Goal: Communication & Community: Share content

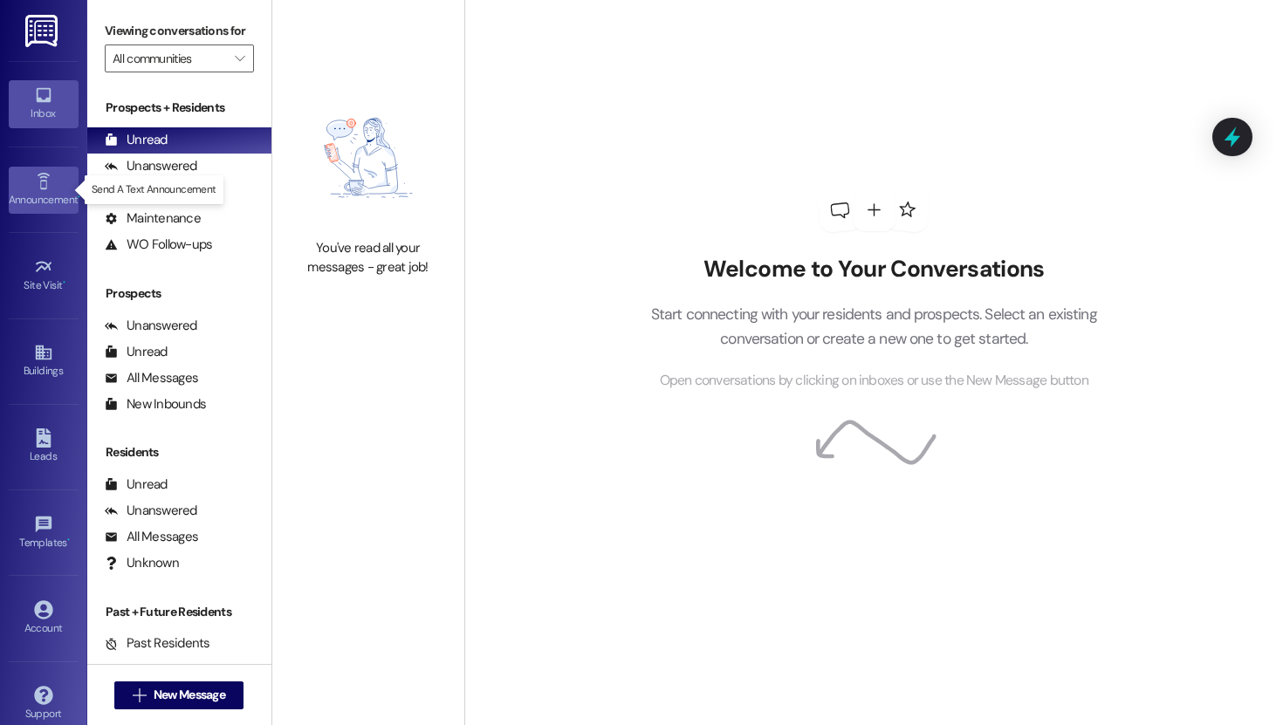
click at [52, 195] on div "Announcement •" at bounding box center [43, 199] width 87 height 17
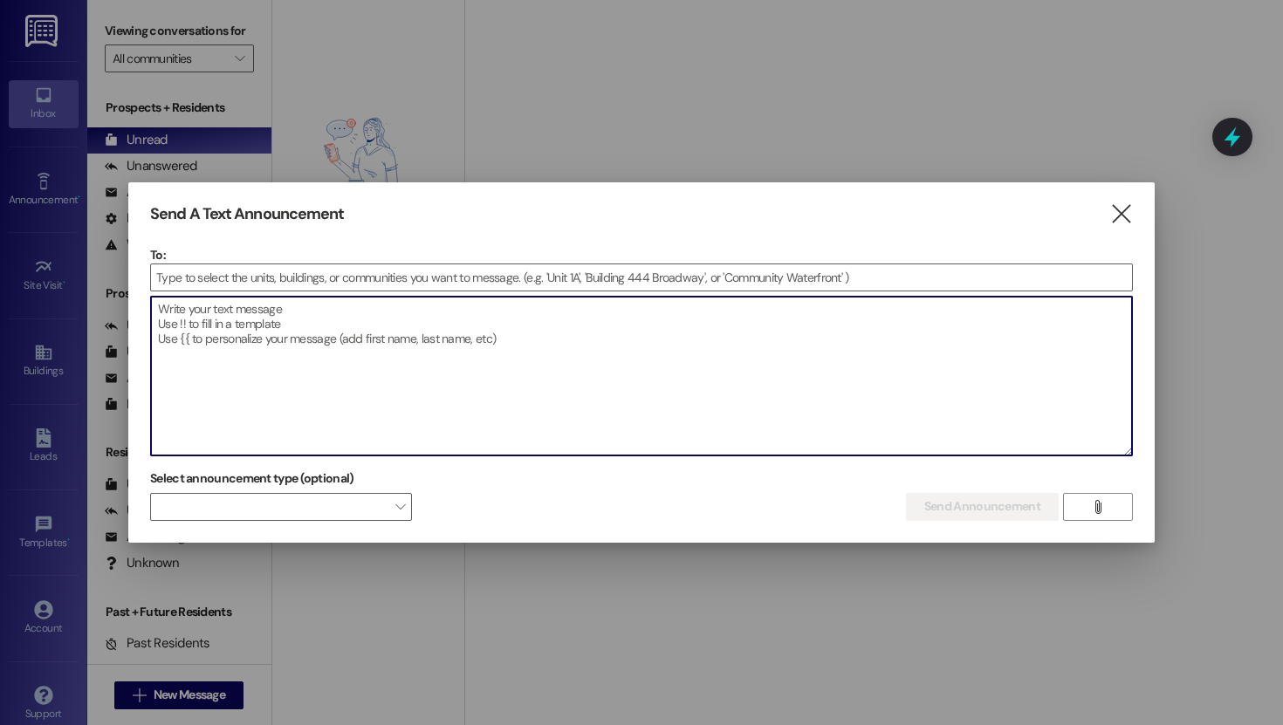
click at [368, 317] on textarea at bounding box center [641, 376] width 981 height 159
paste textarea "🚨 Parking Reminder 🚨 Please stop parking behind garages that are not assigned t…"
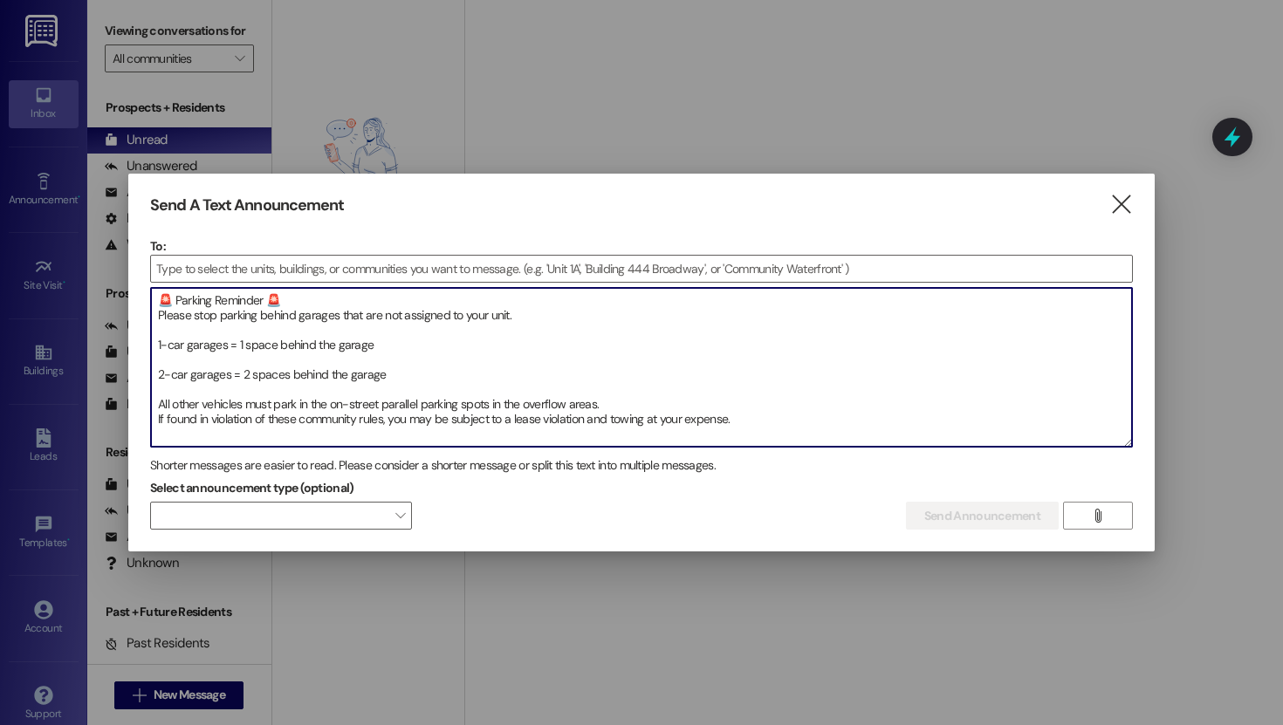
click at [157, 297] on textarea "🚨 Parking Reminder 🚨 Please stop parking behind garages that are not assigned t…" at bounding box center [641, 367] width 981 height 159
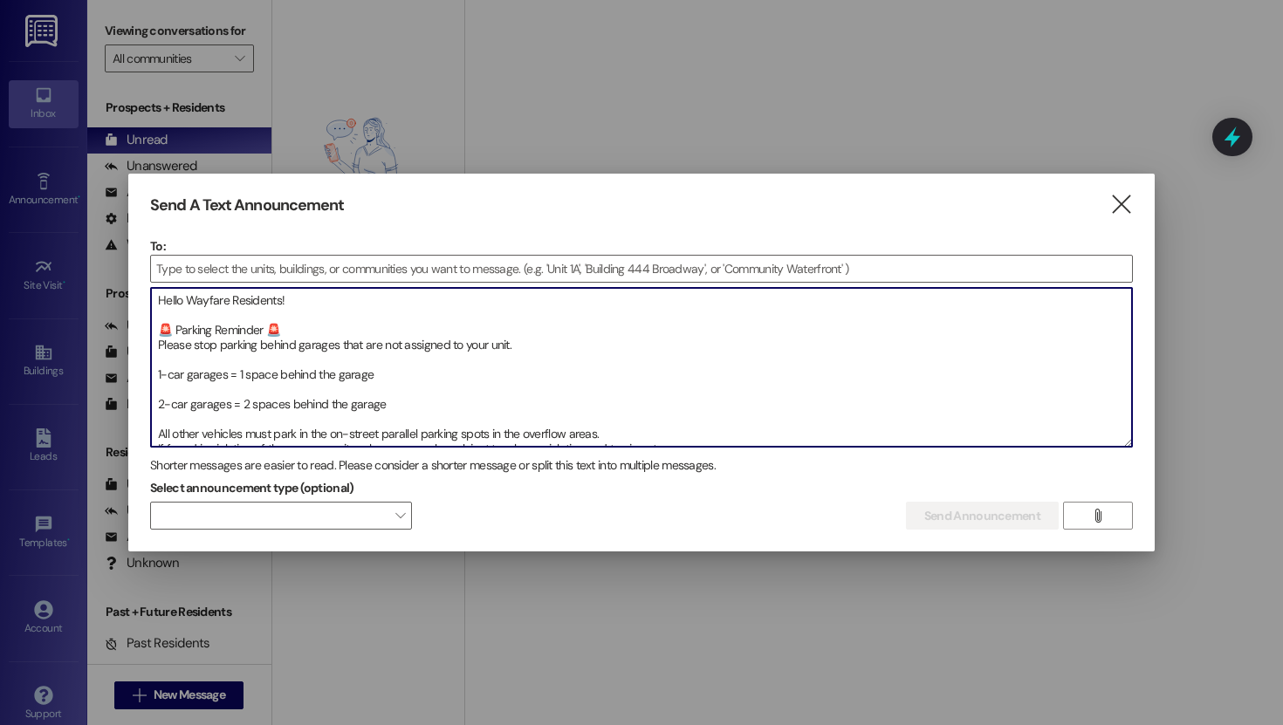
click at [286, 300] on textarea "Hello Wayfare Residents! 🚨 Parking Reminder 🚨 Please stop parking behind garage…" at bounding box center [641, 367] width 981 height 159
type textarea "Hello Wayfare Residents, 🚨 Parking Reminder 🚨 Please stop parking behind garage…"
drag, startPoint x: 754, startPoint y: 434, endPoint x: 189, endPoint y: 223, distance: 602.8
click at [189, 223] on div "Send A Text Announcement  To:  Drop image file here Hello Wayfare Residents, …" at bounding box center [641, 363] width 1027 height 379
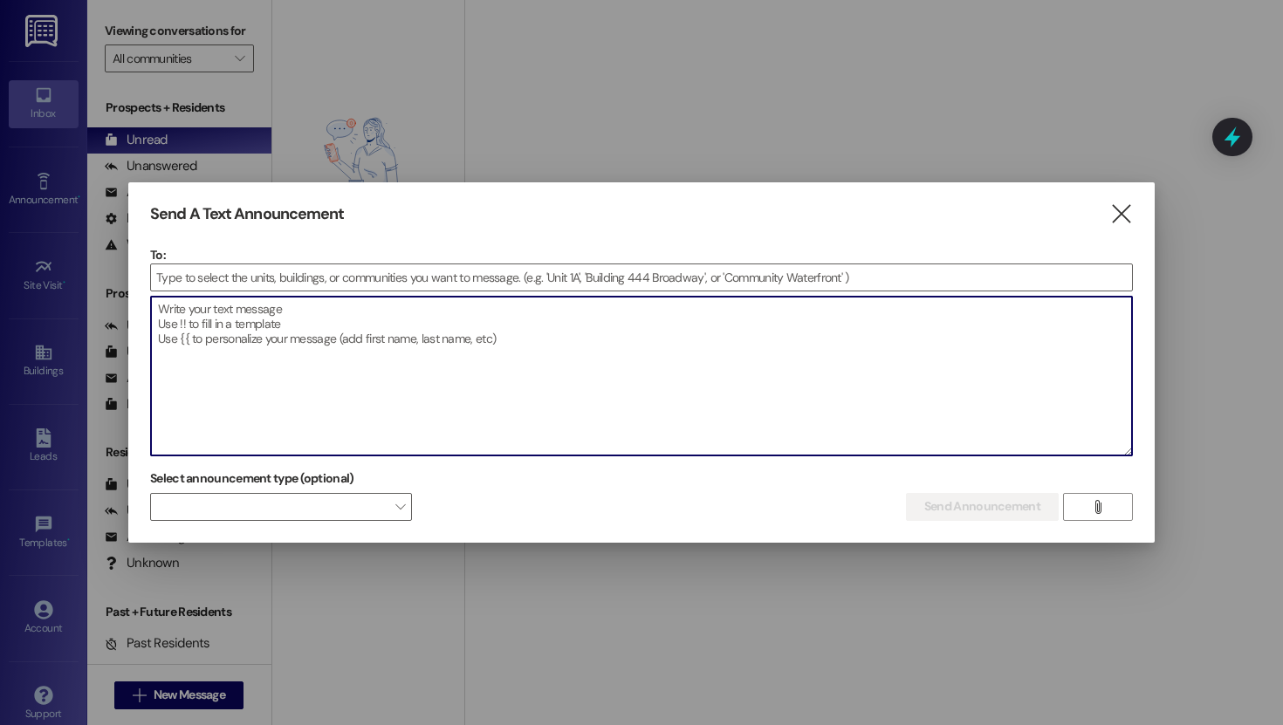
click at [347, 320] on textarea at bounding box center [641, 376] width 981 height 159
paste textarea "🚨 Parking Reminder 🚨 Do not park behind garages that are not assigned to your u…"
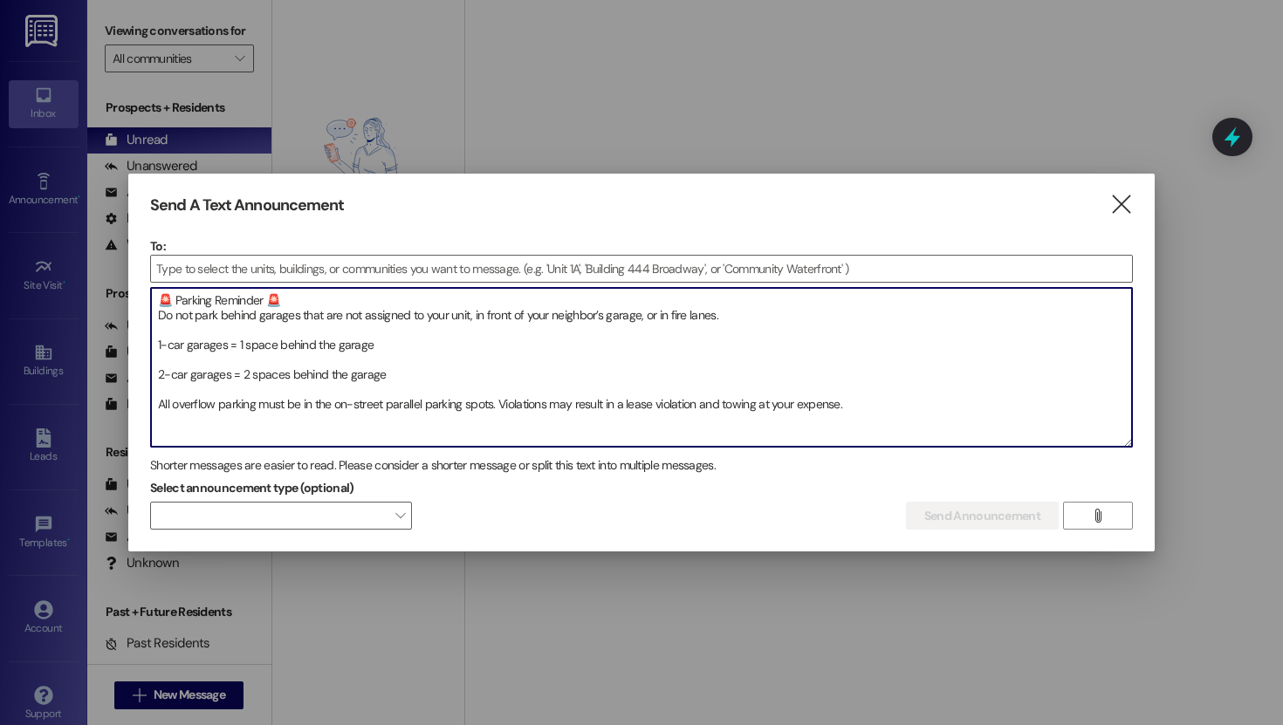
click at [551, 404] on textarea "🚨 Parking Reminder 🚨 Do not park behind garages that are not assigned to your u…" at bounding box center [641, 367] width 981 height 159
click at [669, 444] on textarea "🚨 Parking Reminder 🚨 Do not park behind garages that are not assigned to your u…" at bounding box center [641, 367] width 981 height 159
click at [608, 435] on textarea "🚨 Parking Reminder 🚨 Do not park behind garages that are not assigned to your u…" at bounding box center [641, 367] width 981 height 159
click at [645, 428] on textarea "🚨 Parking Reminder 🚨 Do not park behind garages that are not assigned to your u…" at bounding box center [641, 367] width 981 height 159
click at [748, 409] on textarea "🚨 Parking Reminder 🚨 Do not park behind garages that are not assigned to your u…" at bounding box center [641, 367] width 981 height 159
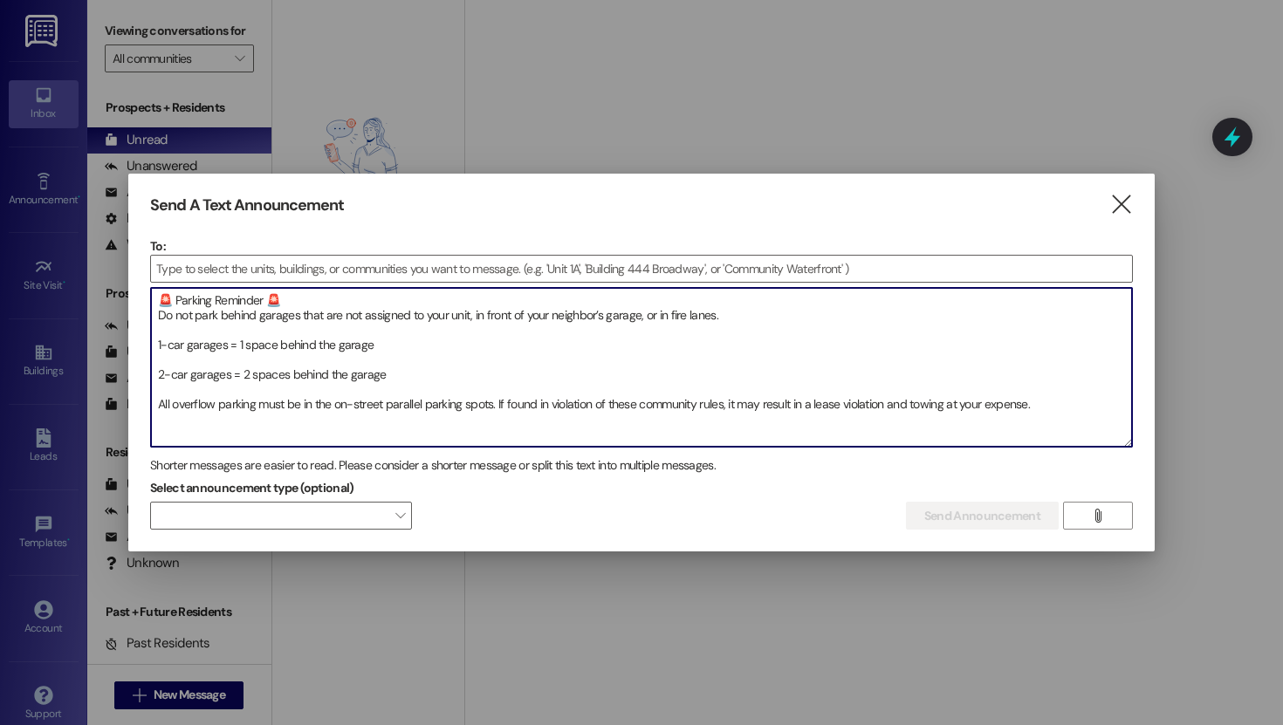
click at [163, 298] on textarea "🚨 Parking Reminder 🚨 Do not park behind garages that are not assigned to your u…" at bounding box center [641, 367] width 981 height 159
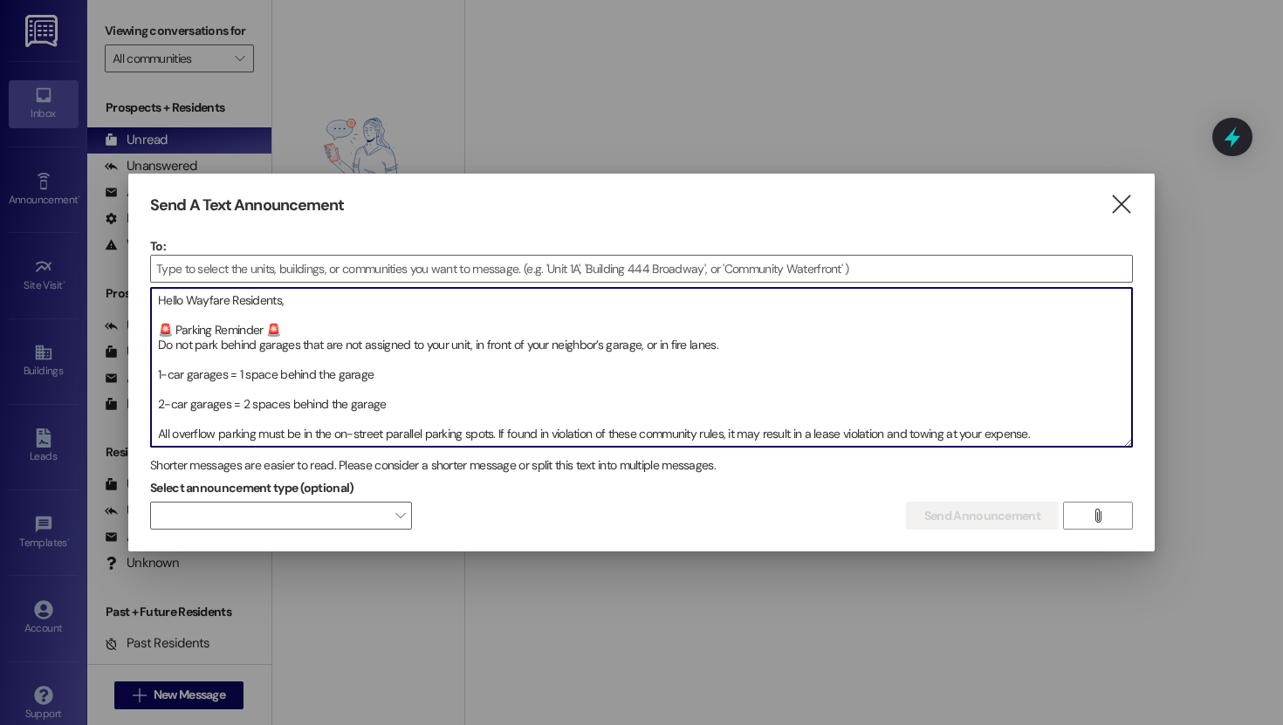
scroll to position [15, 0]
click at [1051, 422] on textarea "Hello Wayfare Residents, 🚨 Parking Reminder 🚨 Do not park behind garages that a…" at bounding box center [641, 367] width 981 height 159
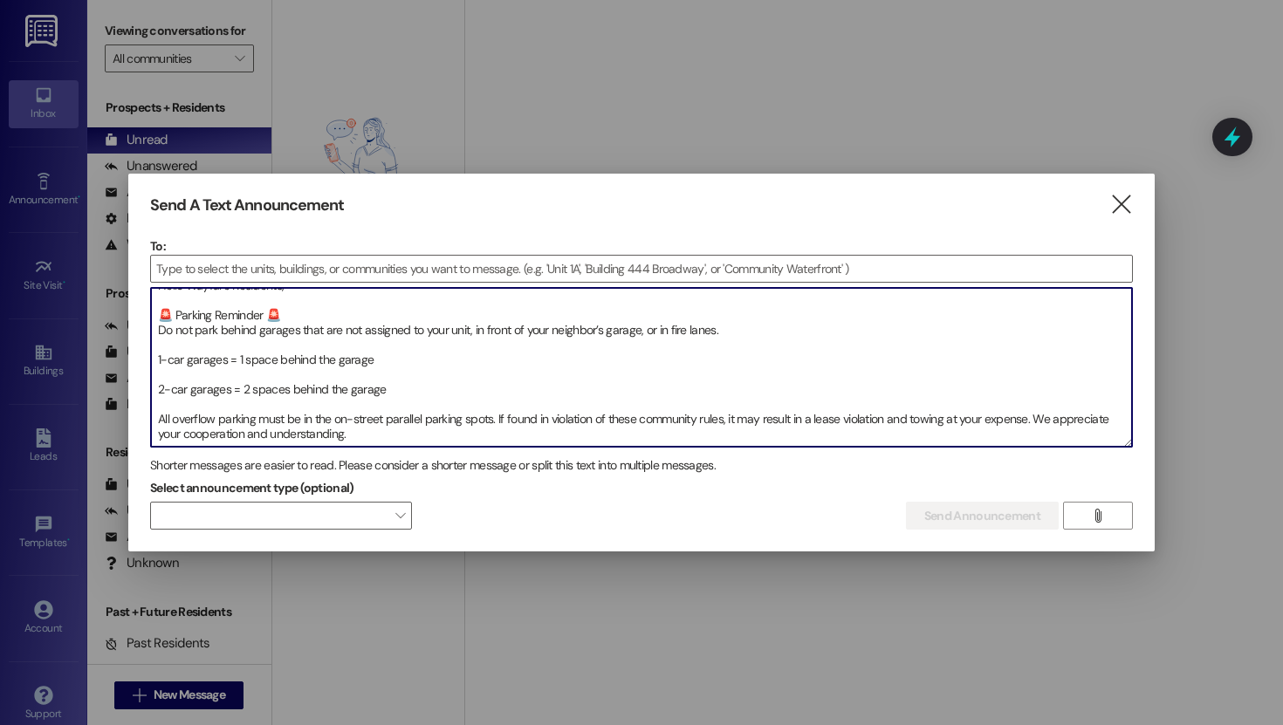
scroll to position [0, 0]
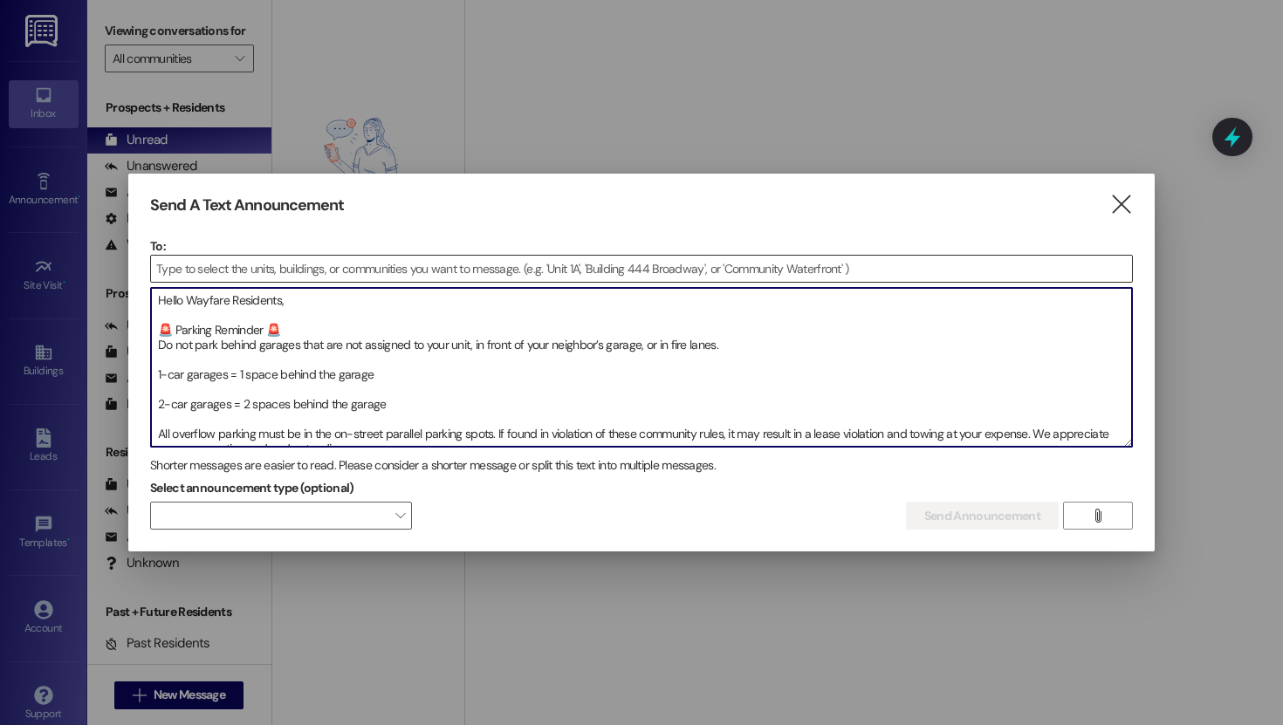
type textarea "Hello Wayfare Residents, 🚨 Parking Reminder 🚨 Do not park behind garages that a…"
click at [301, 265] on input at bounding box center [641, 269] width 981 height 26
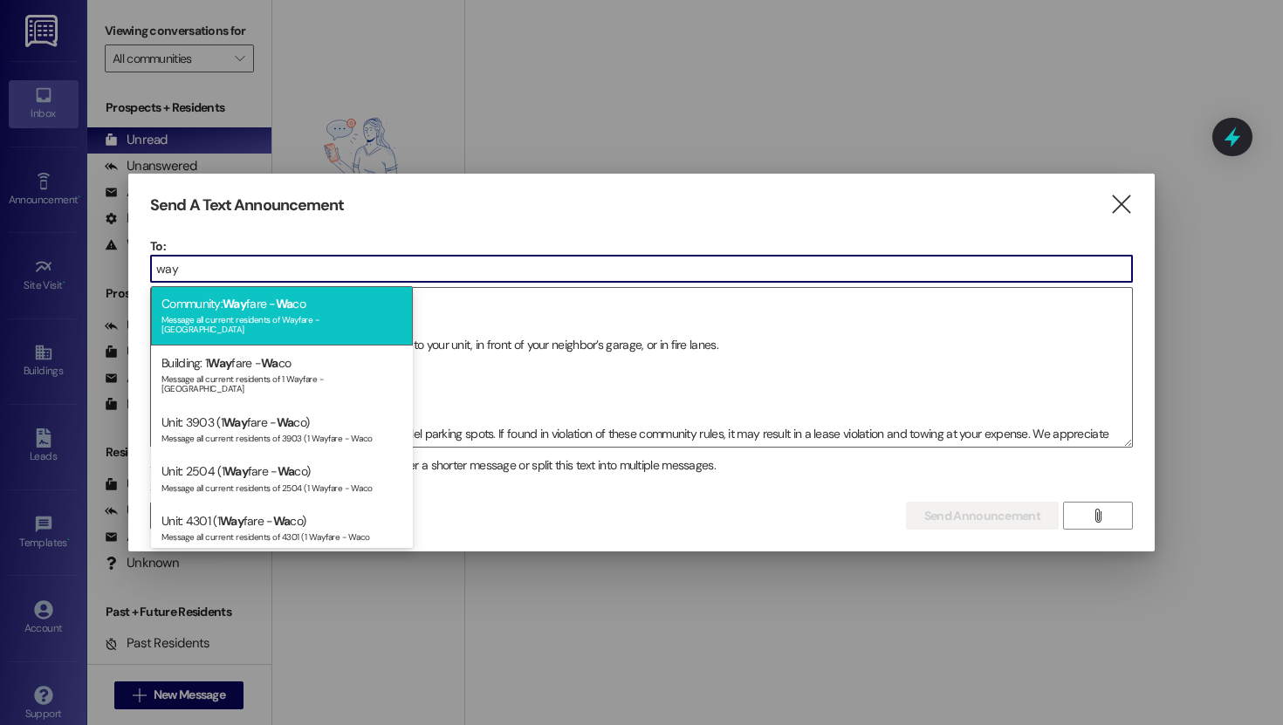
type input "way"
click at [246, 311] on span "Way" at bounding box center [235, 304] width 24 height 16
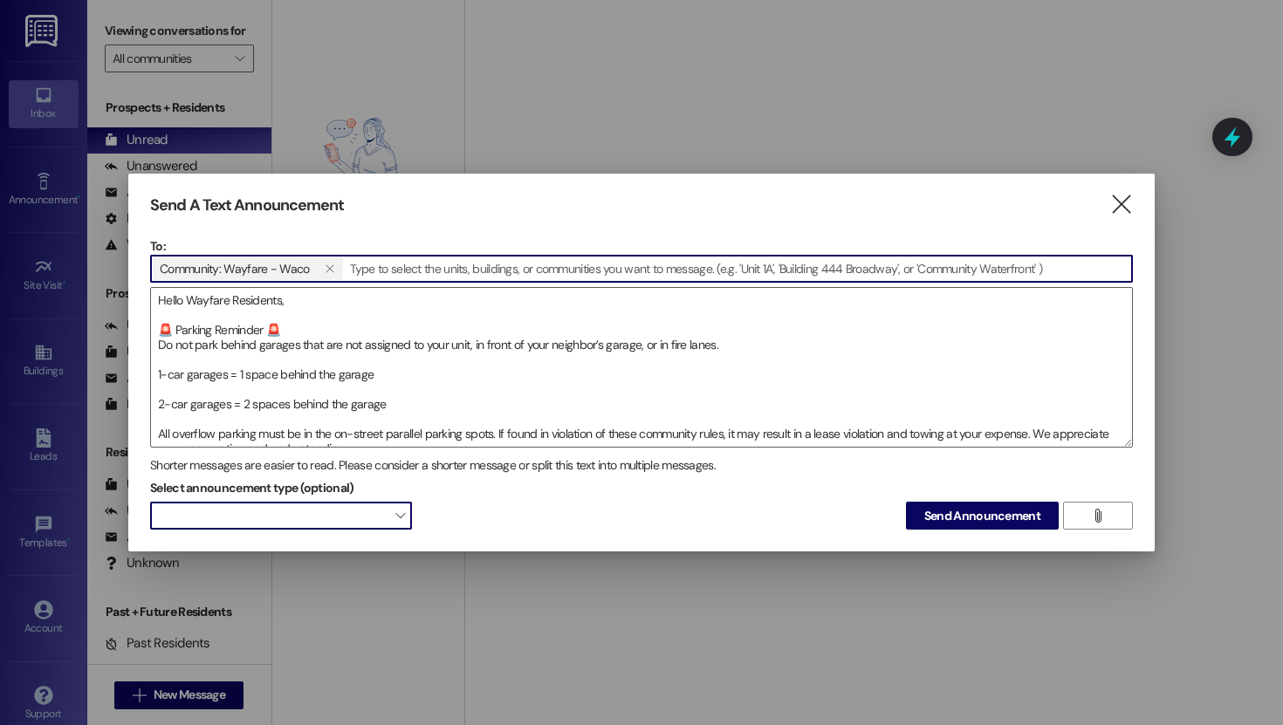
click at [384, 515] on span at bounding box center [281, 516] width 262 height 28
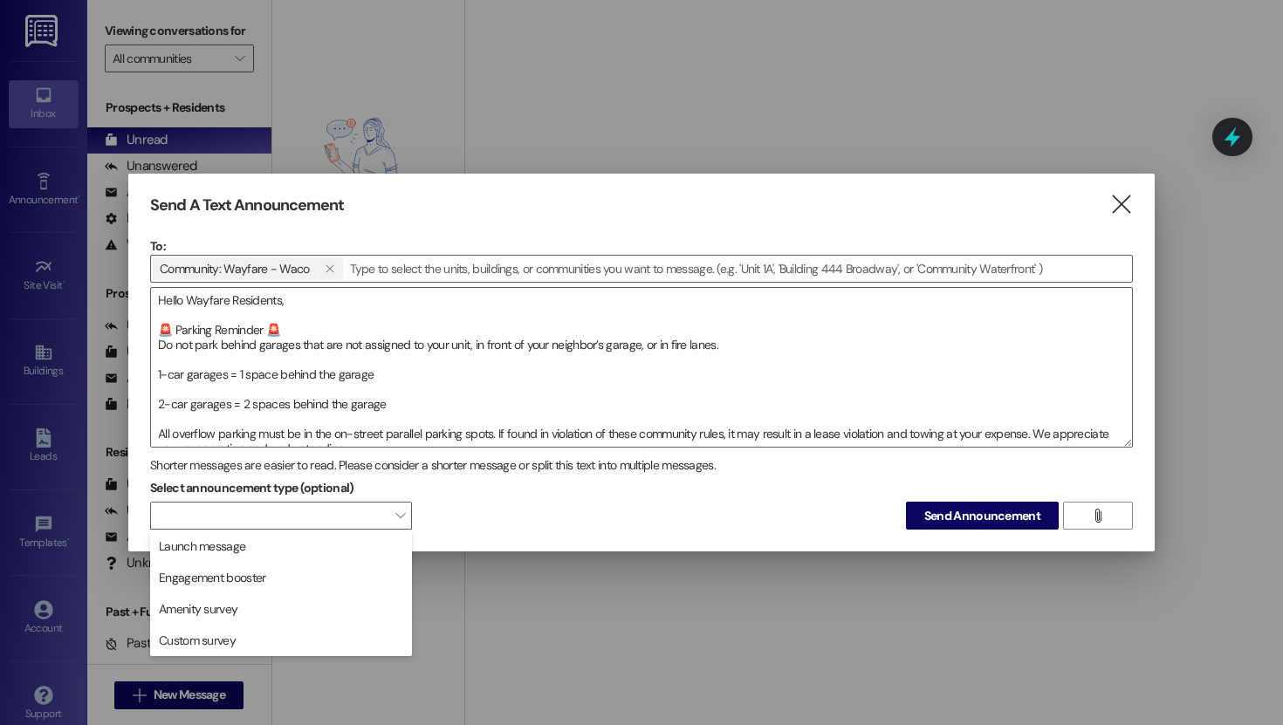
click at [518, 519] on div "Select announcement type (optional)  Send Announcement " at bounding box center [641, 502] width 983 height 55
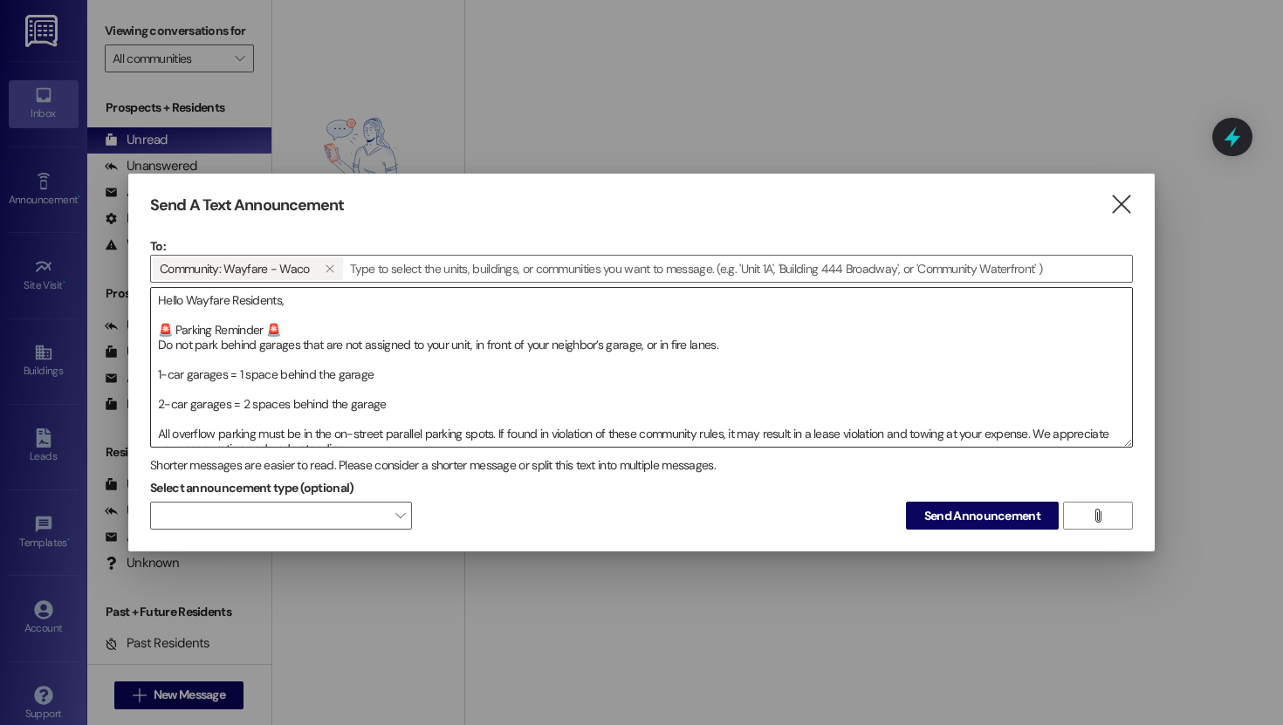
click at [191, 348] on textarea "Hello Wayfare Residents, 🚨 Parking Reminder 🚨 Do not park behind garages that a…" at bounding box center [641, 367] width 981 height 159
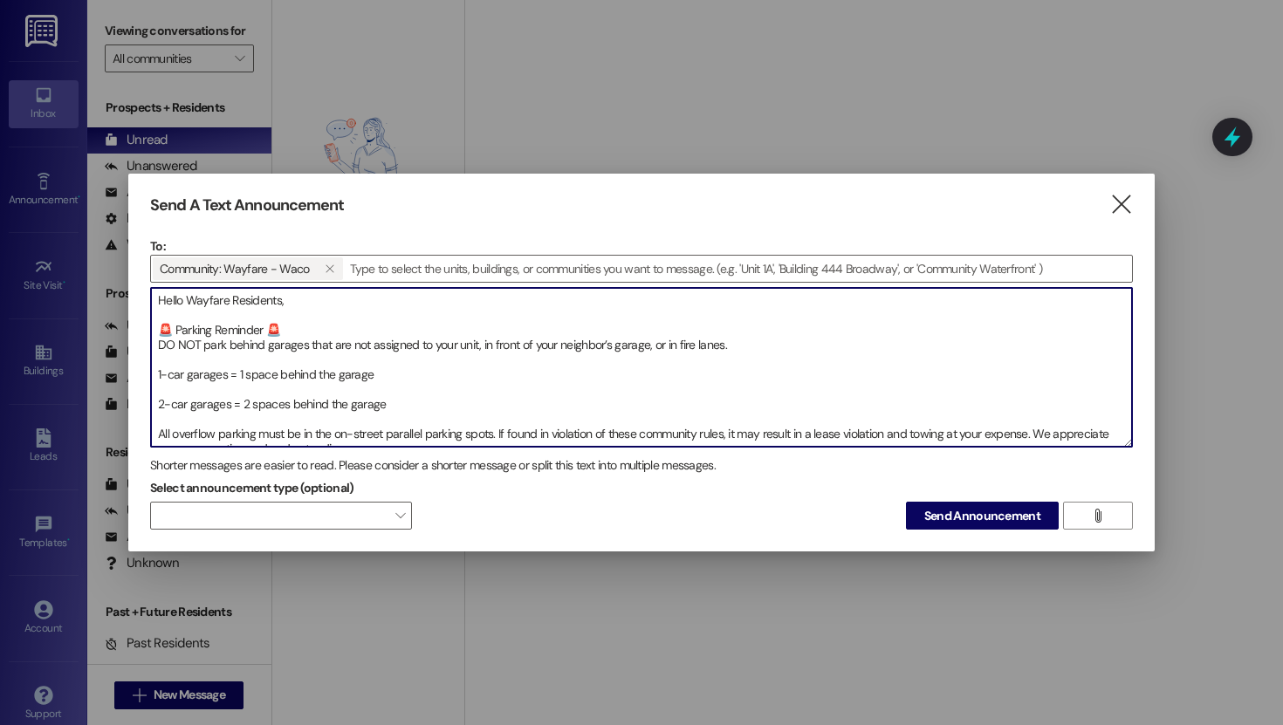
click at [444, 402] on textarea "Hello Wayfare Residents, 🚨 Parking Reminder 🚨 DO NOT park behind garages that a…" at bounding box center [641, 367] width 981 height 159
click at [458, 349] on textarea "Hello Wayfare Residents, 🚨 Parking Reminder 🚨 DO NOT park behind garages that a…" at bounding box center [641, 367] width 981 height 159
click at [538, 364] on textarea "Hello Wayfare Residents, 🚨 Parking Reminder 🚨 DO NOT park behind garages that a…" at bounding box center [641, 367] width 981 height 159
type textarea "Hello Wayfare Residents, 🚨 Parking Reminder 🚨 DO NOT park behind garages that a…"
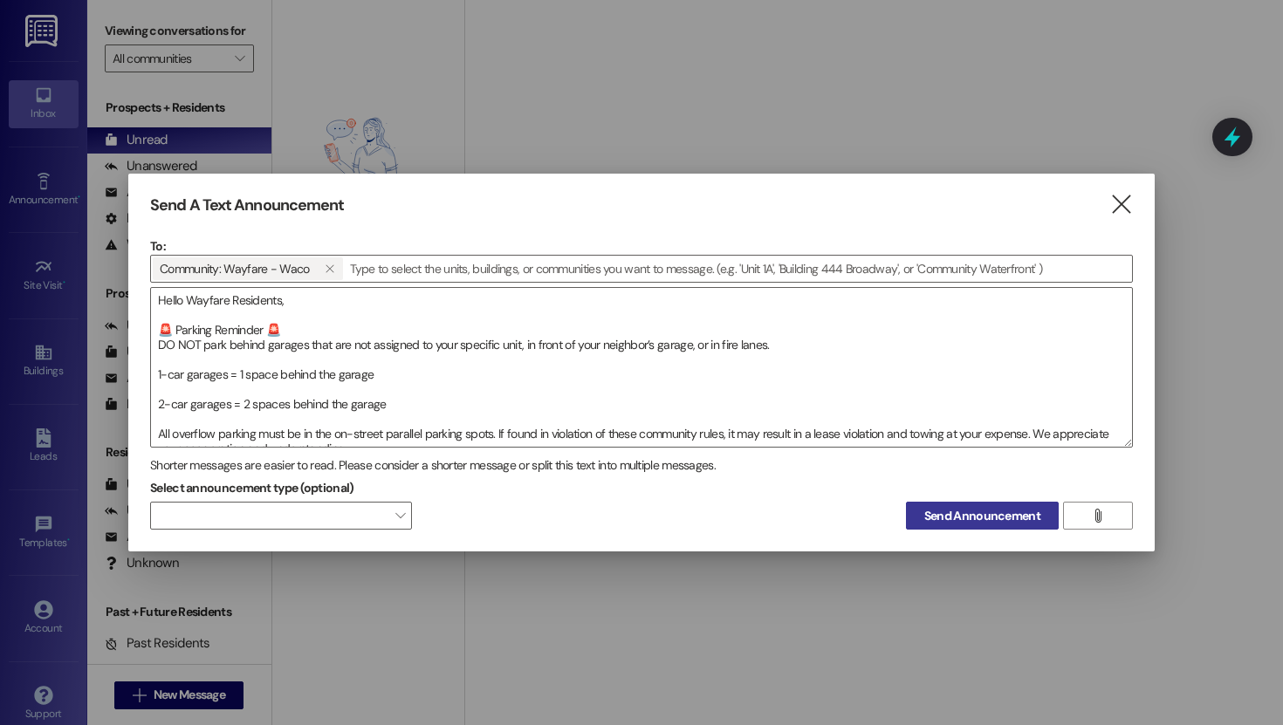
click at [941, 512] on span "Send Announcement" at bounding box center [983, 516] width 116 height 18
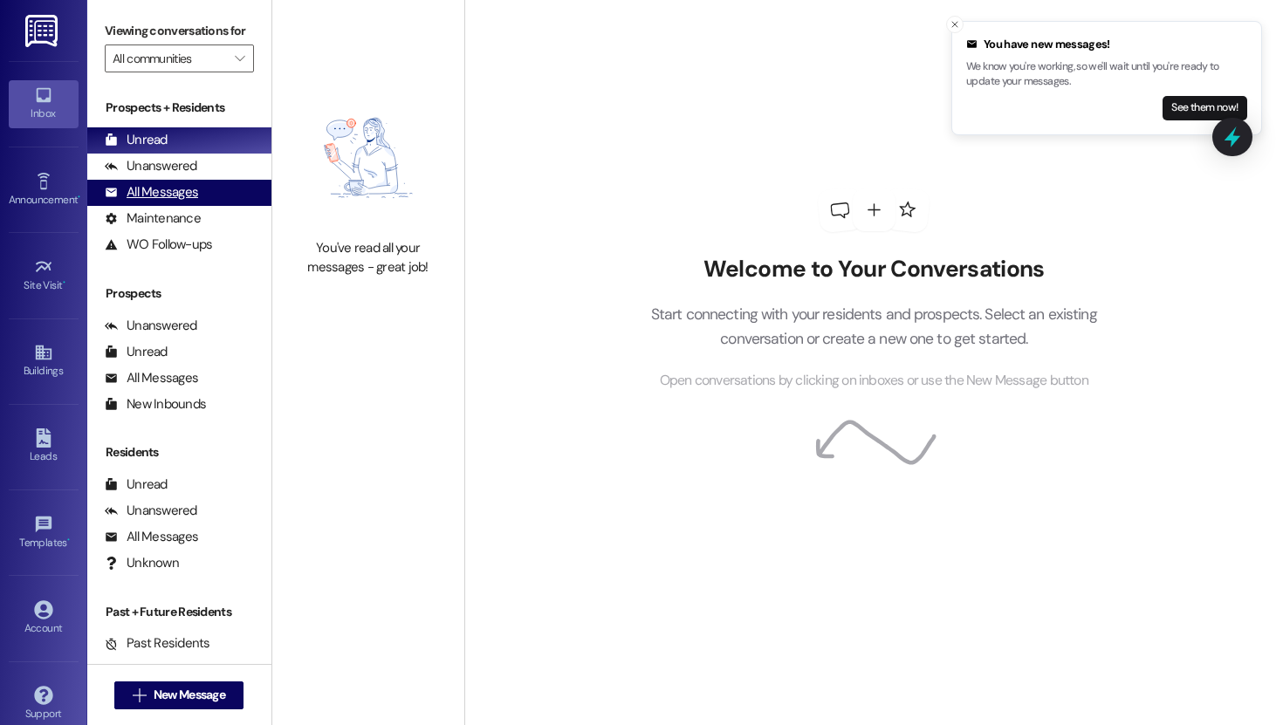
click at [169, 202] on div "All Messages" at bounding box center [151, 192] width 93 height 18
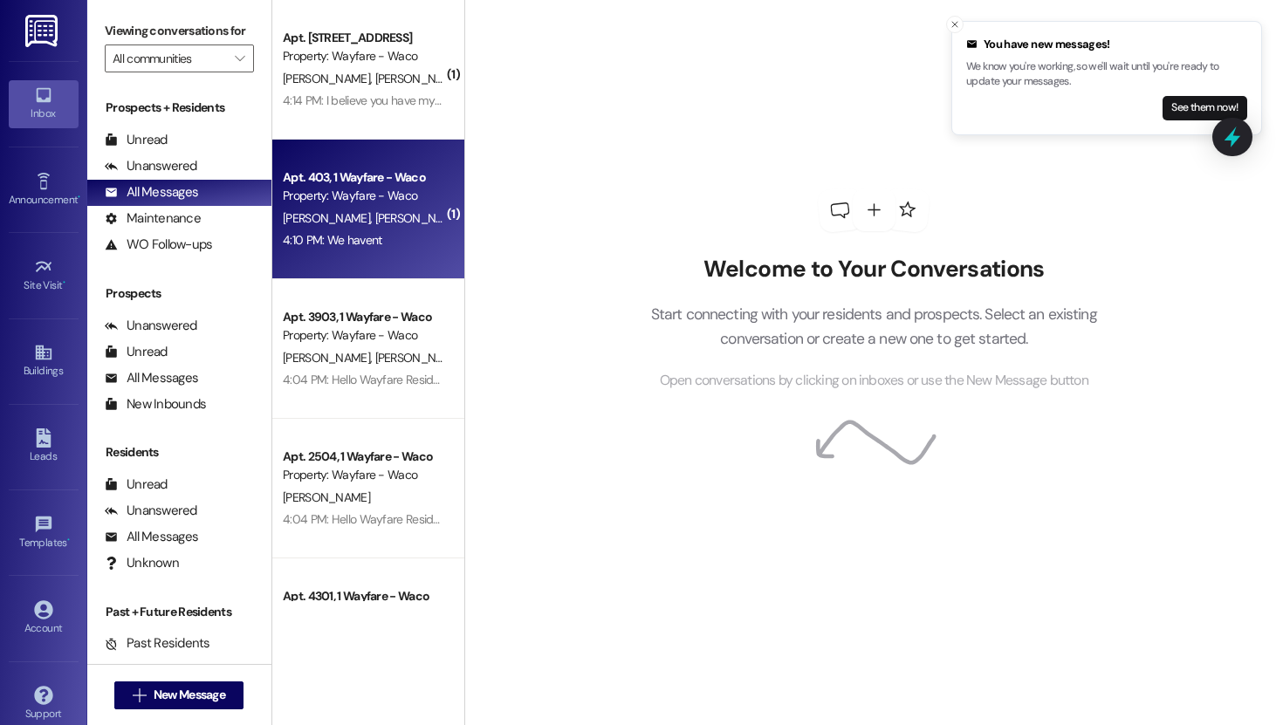
click at [382, 244] on div "4:10 PM: We havent 4:10 PM: We havent" at bounding box center [363, 241] width 165 height 22
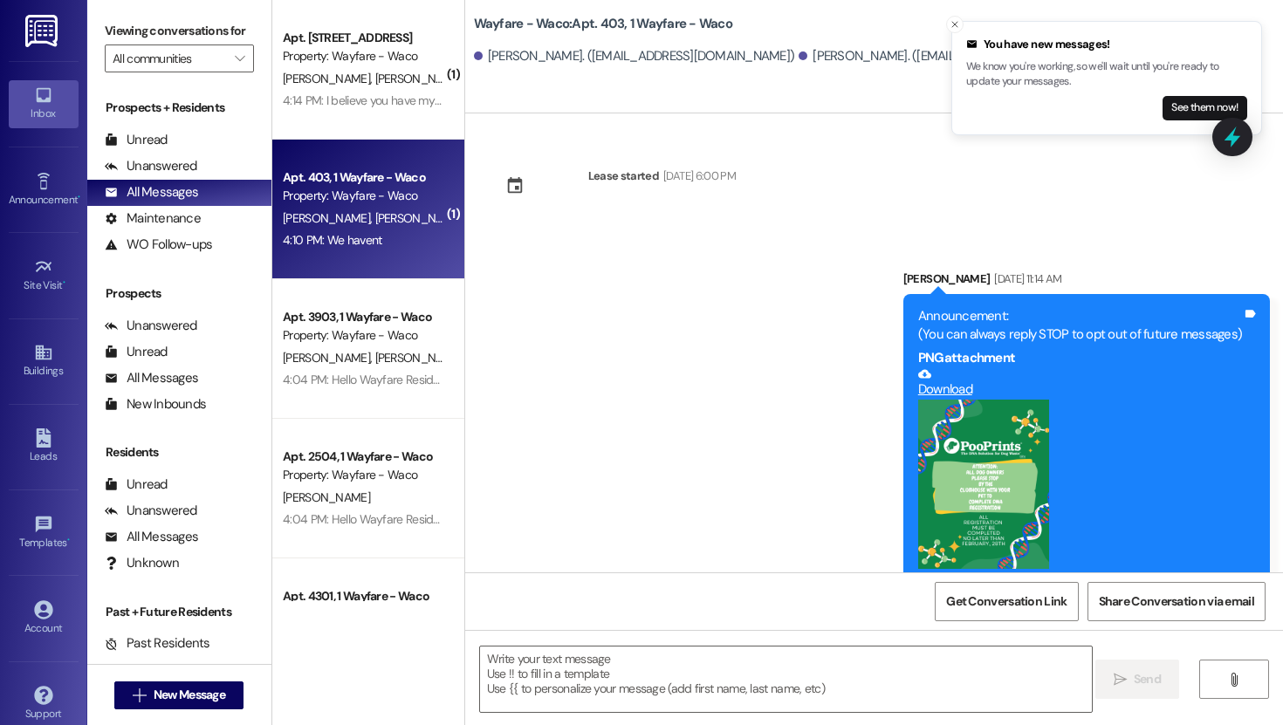
scroll to position [14293, 0]
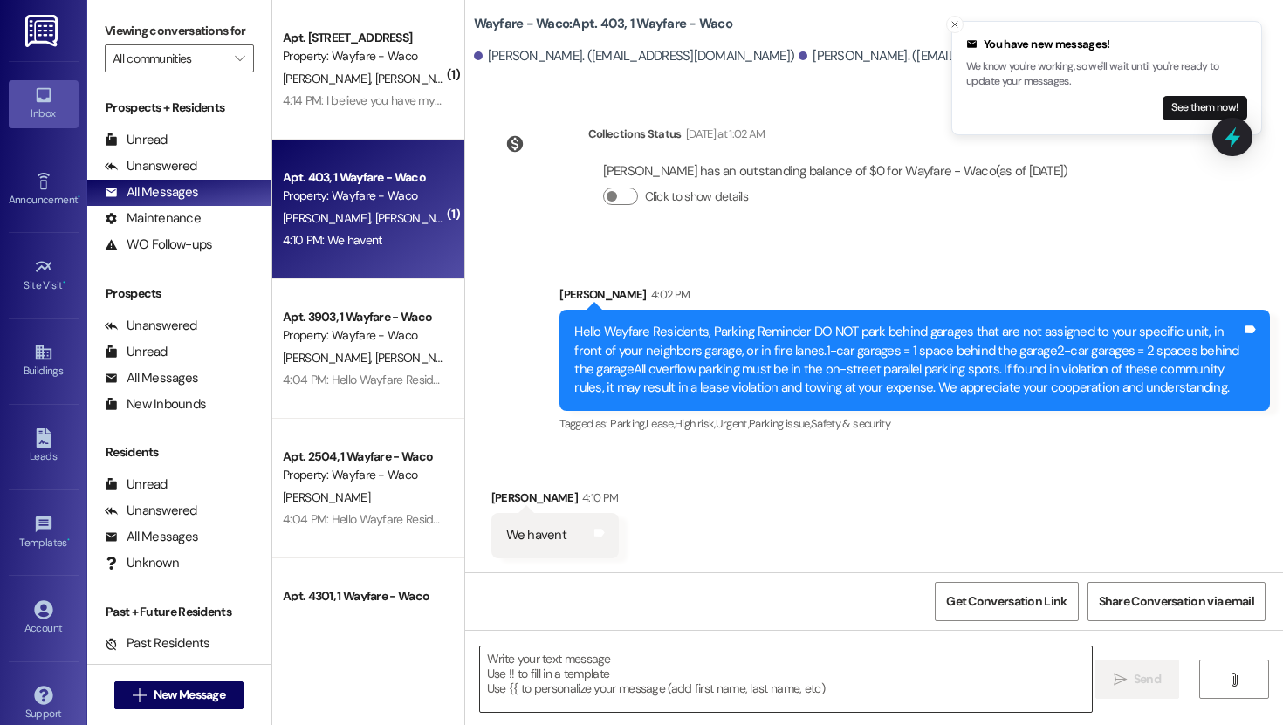
click at [609, 679] on textarea at bounding box center [786, 679] width 612 height 65
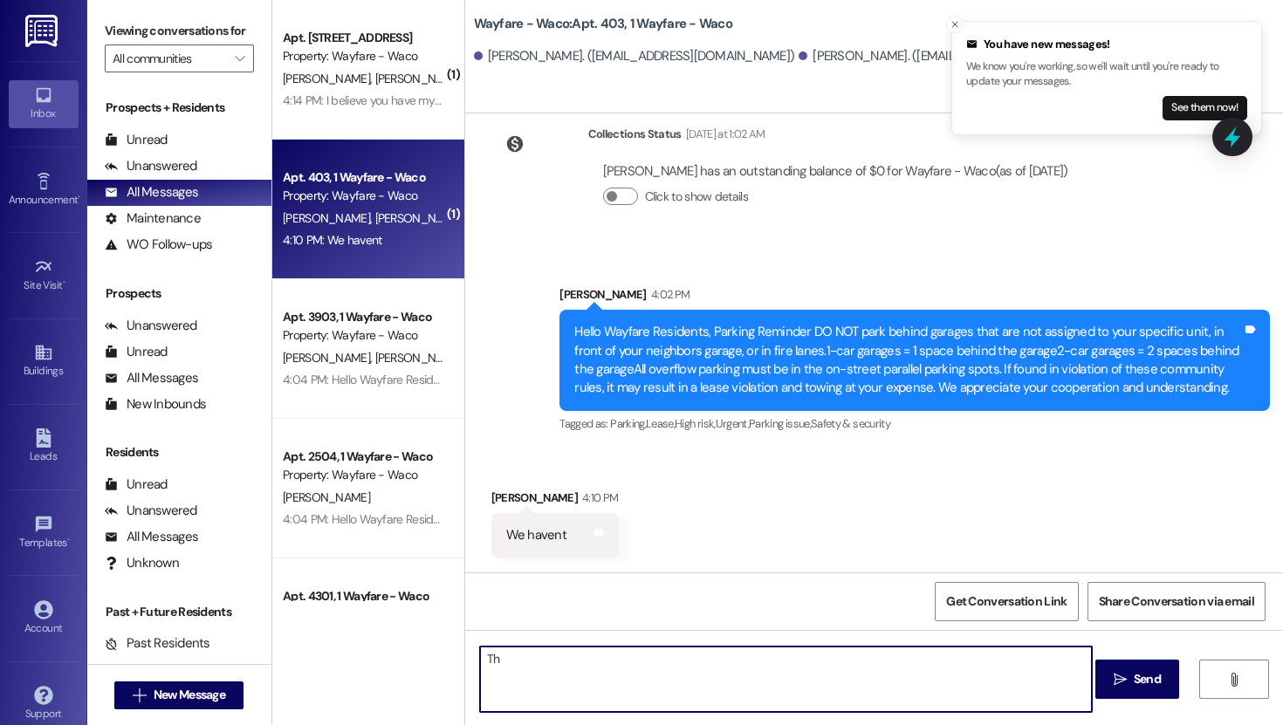
type textarea "T"
type textarea "Hey [PERSON_NAME], This is a mass text and reminder."
click at [1139, 680] on span "Send" at bounding box center [1147, 679] width 27 height 18
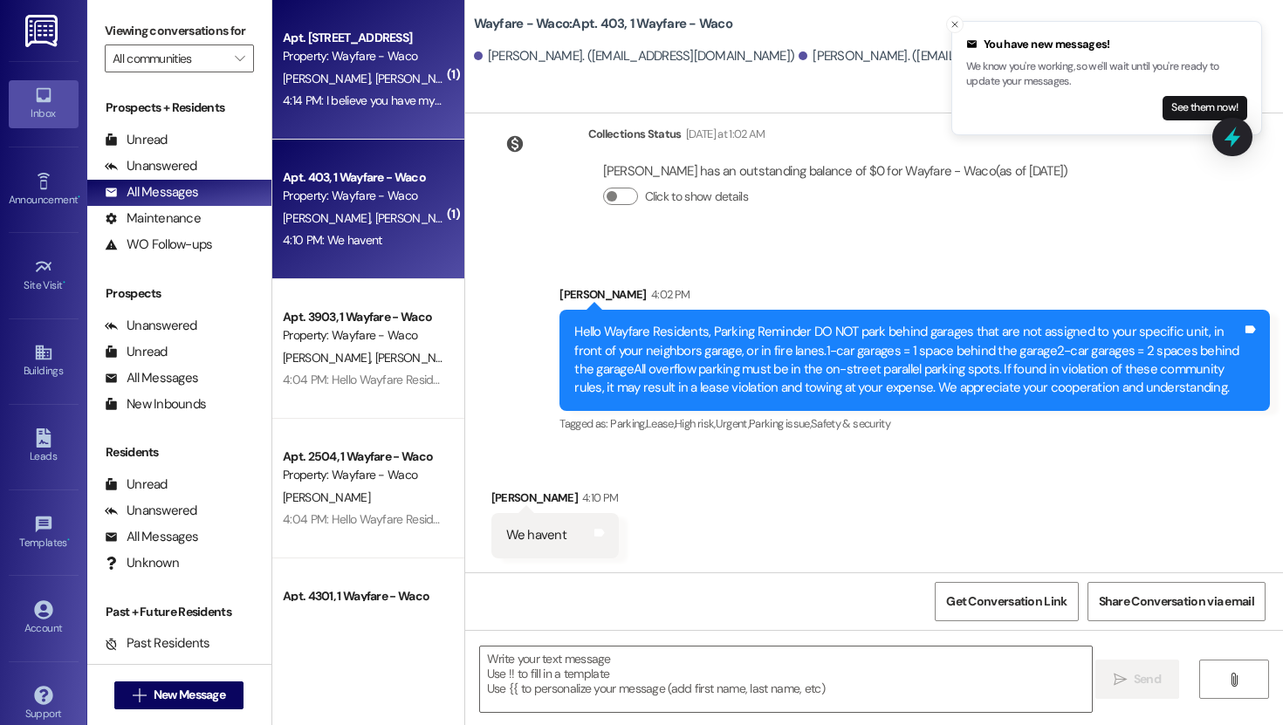
click at [325, 65] on div "Property: Wayfare - Waco" at bounding box center [364, 56] width 162 height 18
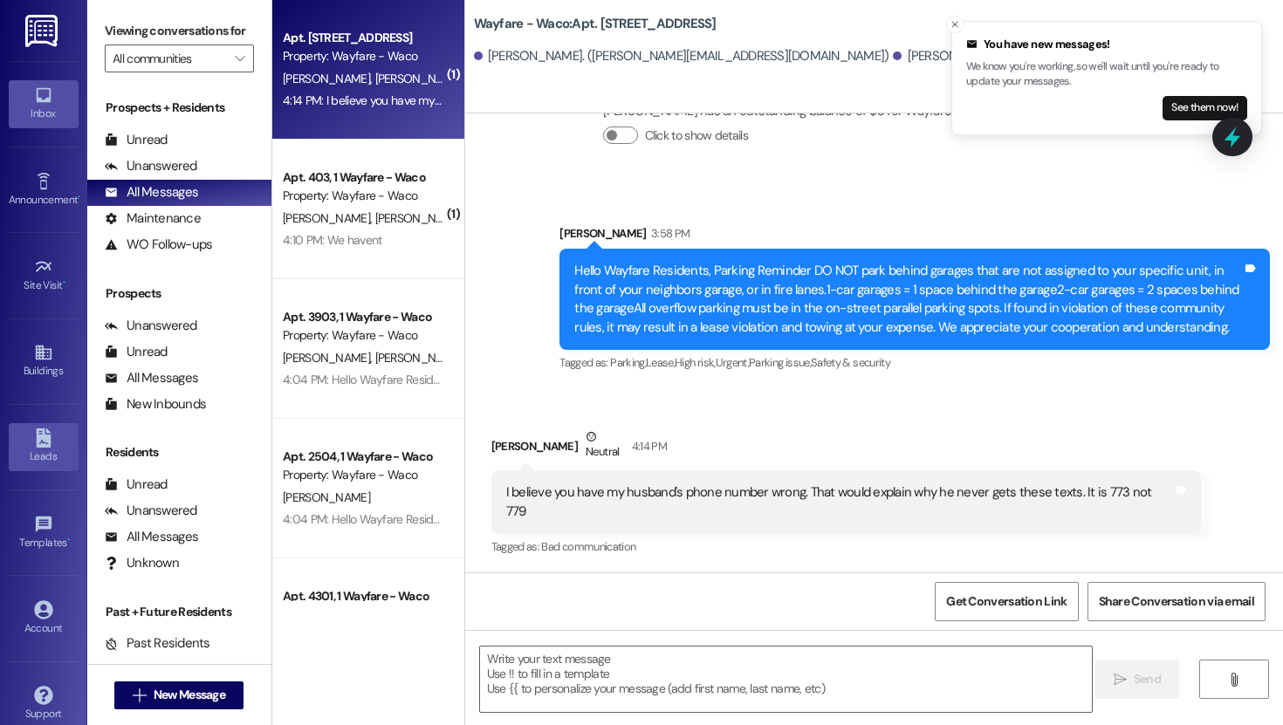
click at [36, 463] on div "Leads" at bounding box center [43, 456] width 87 height 17
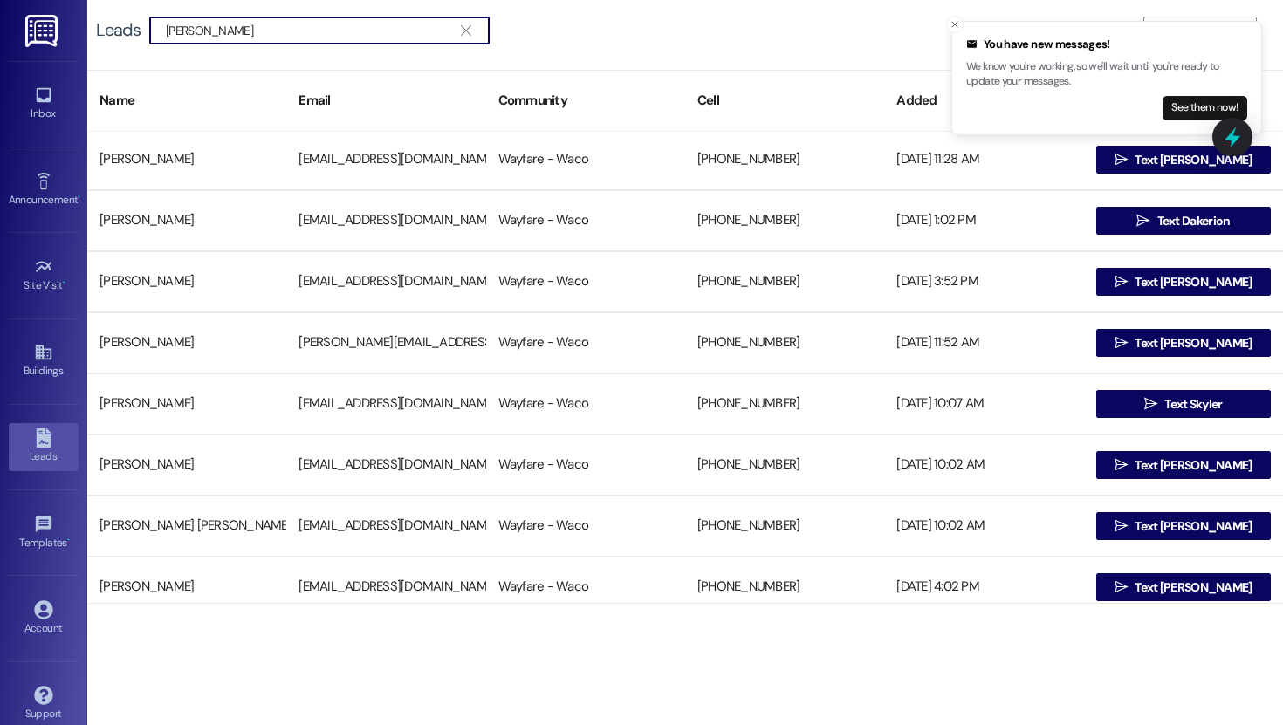
scroll to position [447, 0]
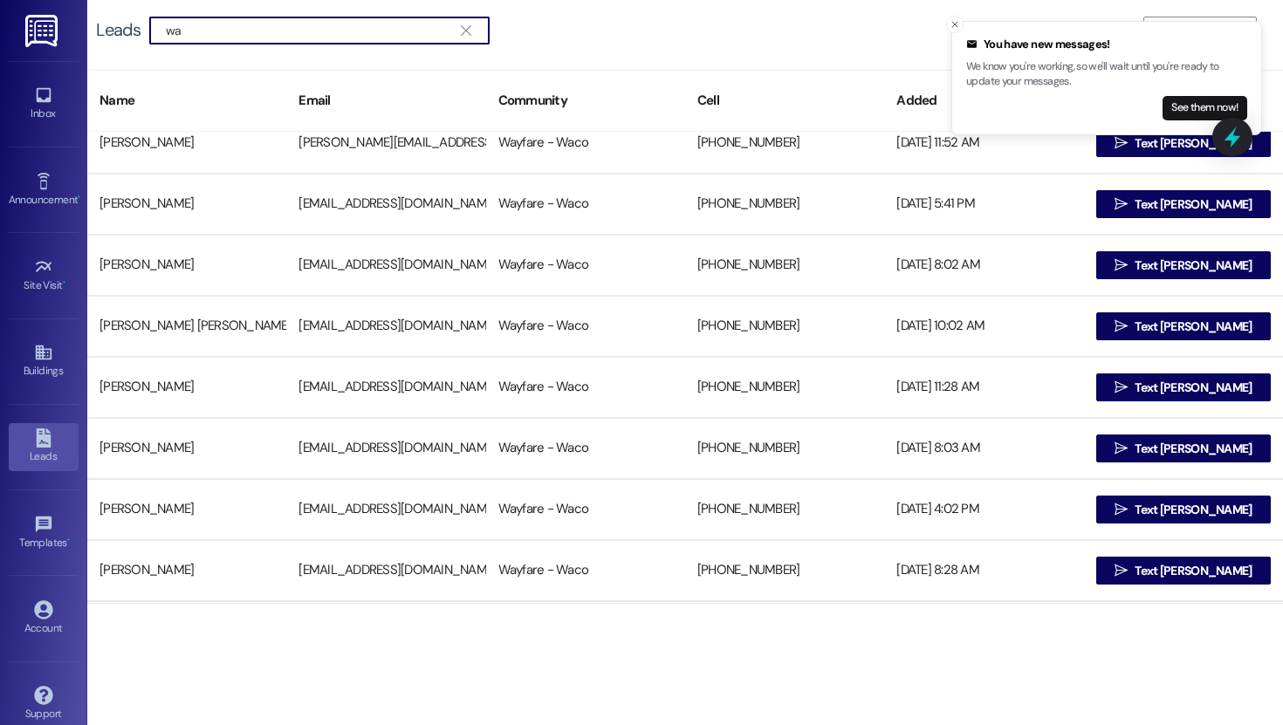
type input "w"
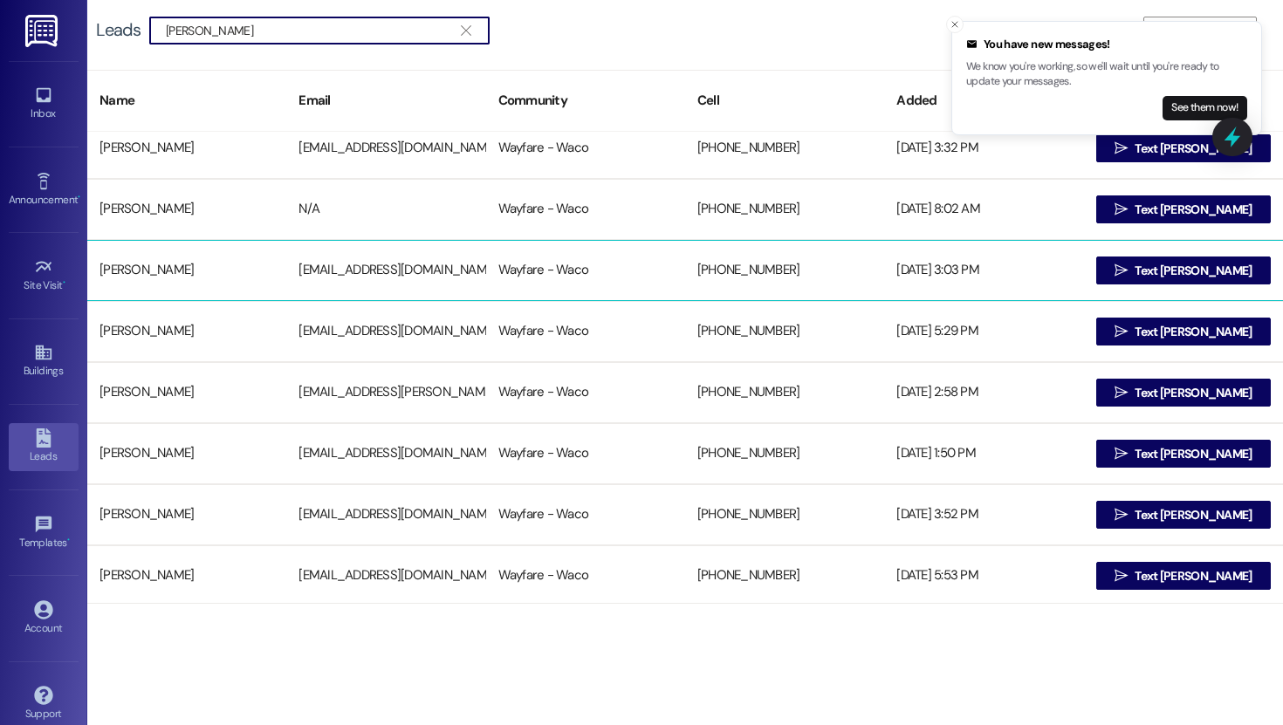
scroll to position [262, 0]
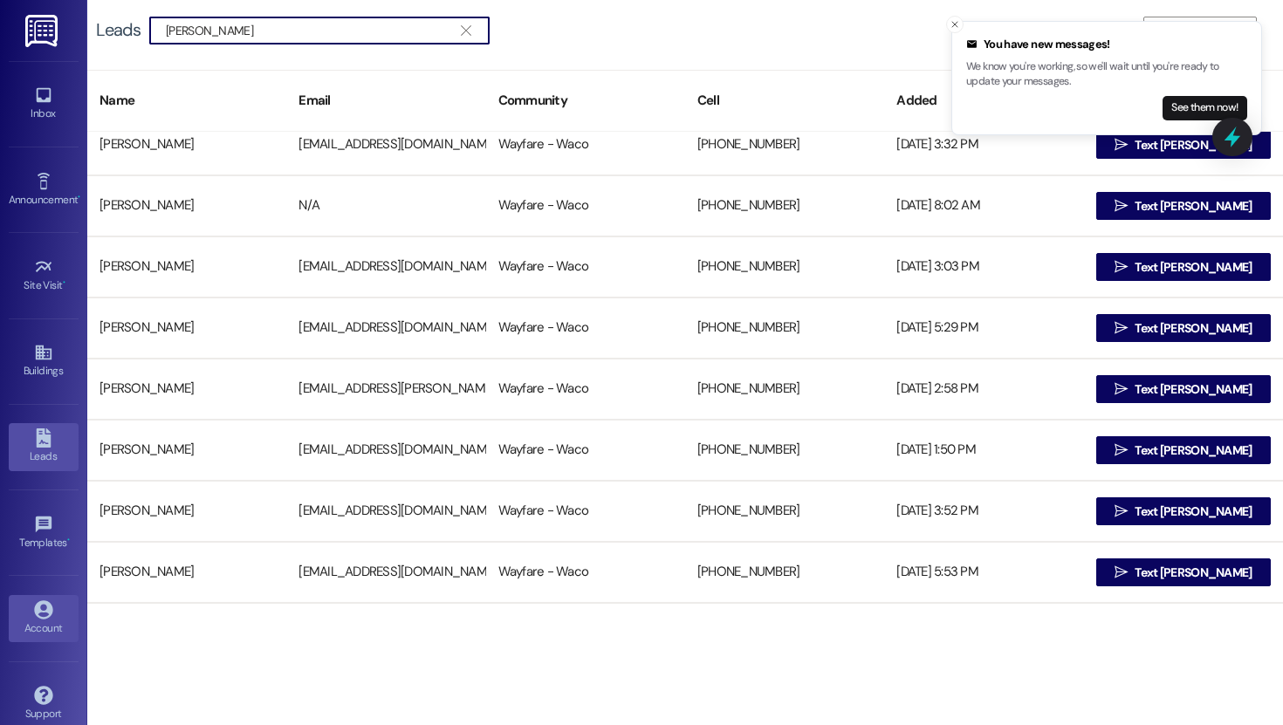
type input "[PERSON_NAME]"
click at [37, 622] on div "Account" at bounding box center [43, 628] width 87 height 17
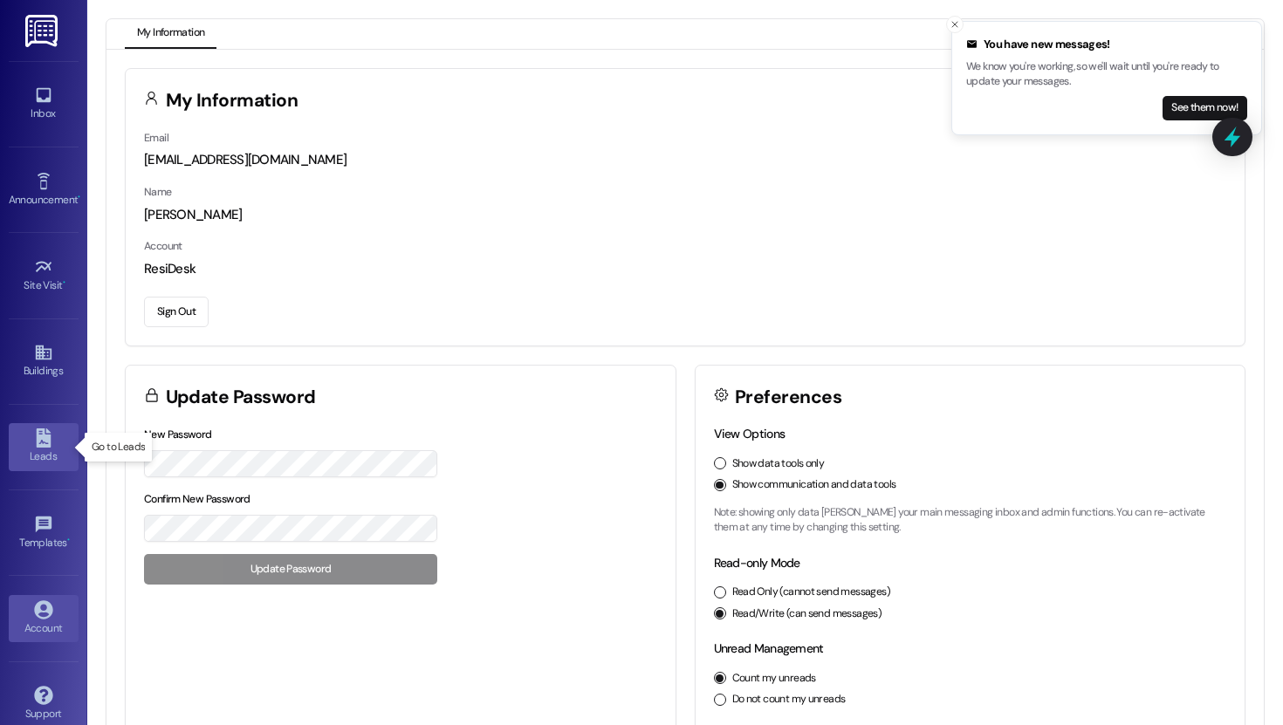
click at [49, 434] on link "Leads" at bounding box center [44, 446] width 70 height 47
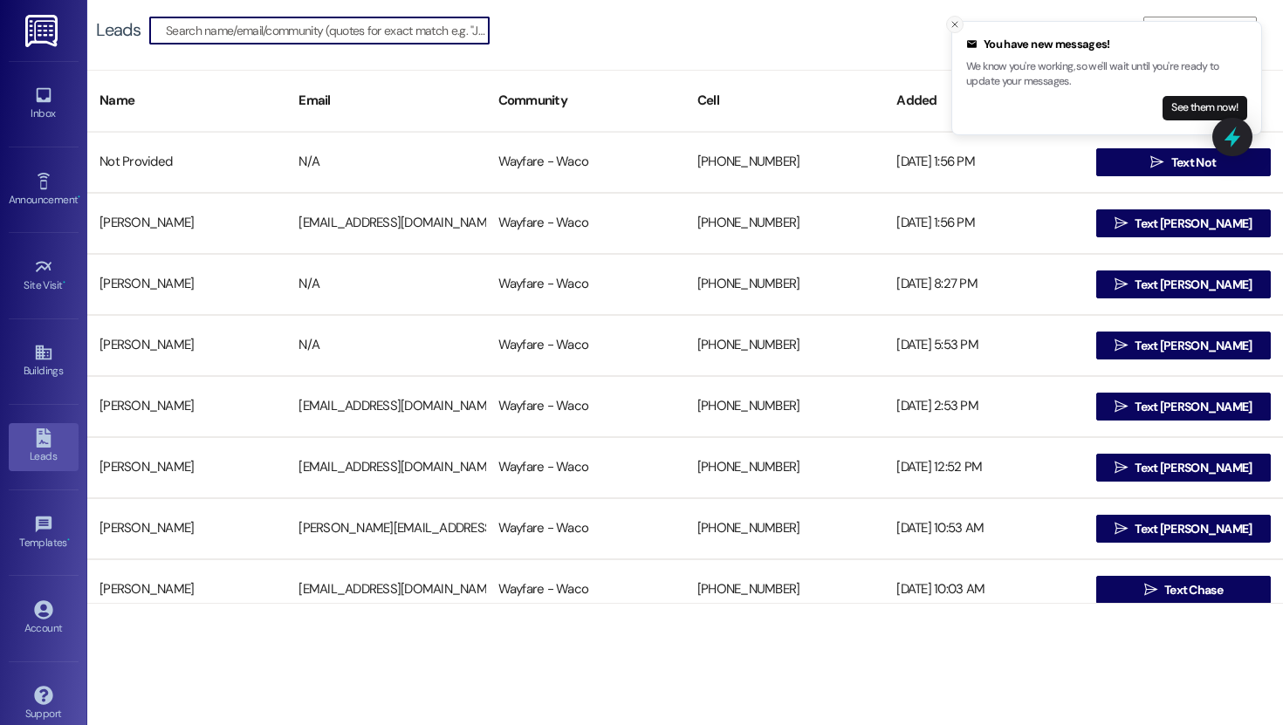
click at [963, 22] on button "Close toast" at bounding box center [954, 24] width 17 height 17
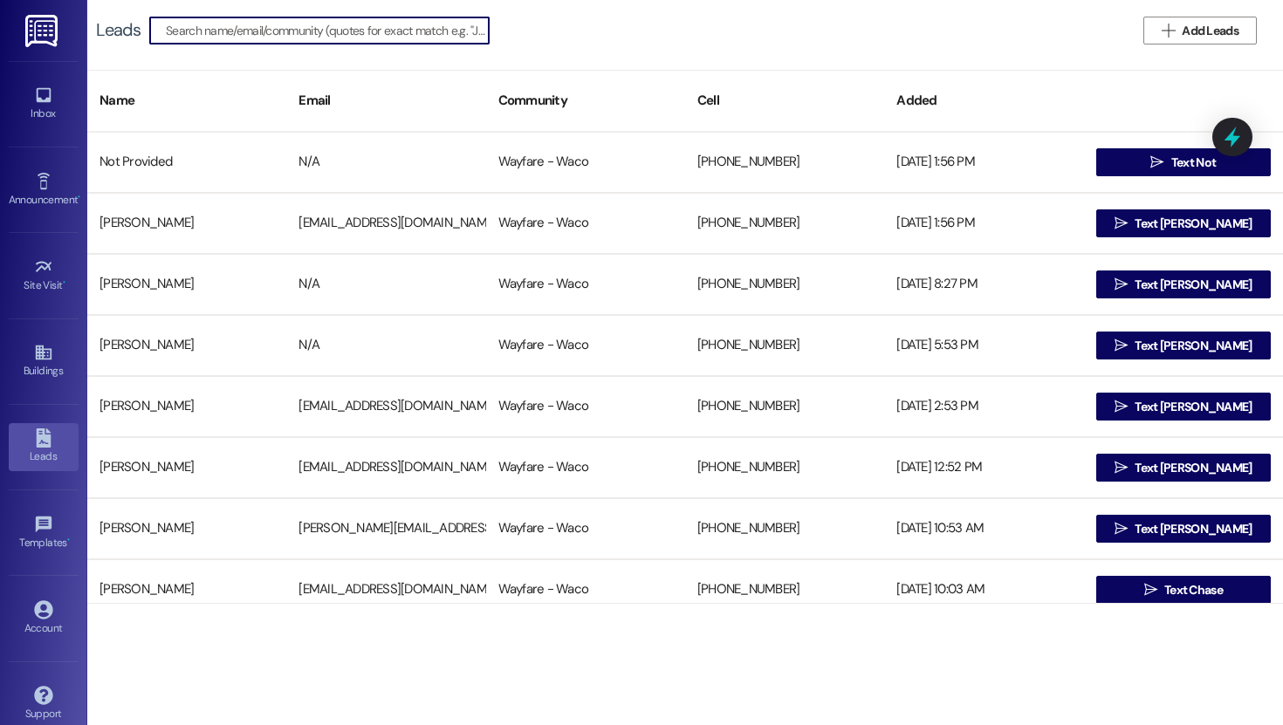
click at [316, 33] on input at bounding box center [327, 30] width 323 height 24
type input "[PERSON_NAME]"
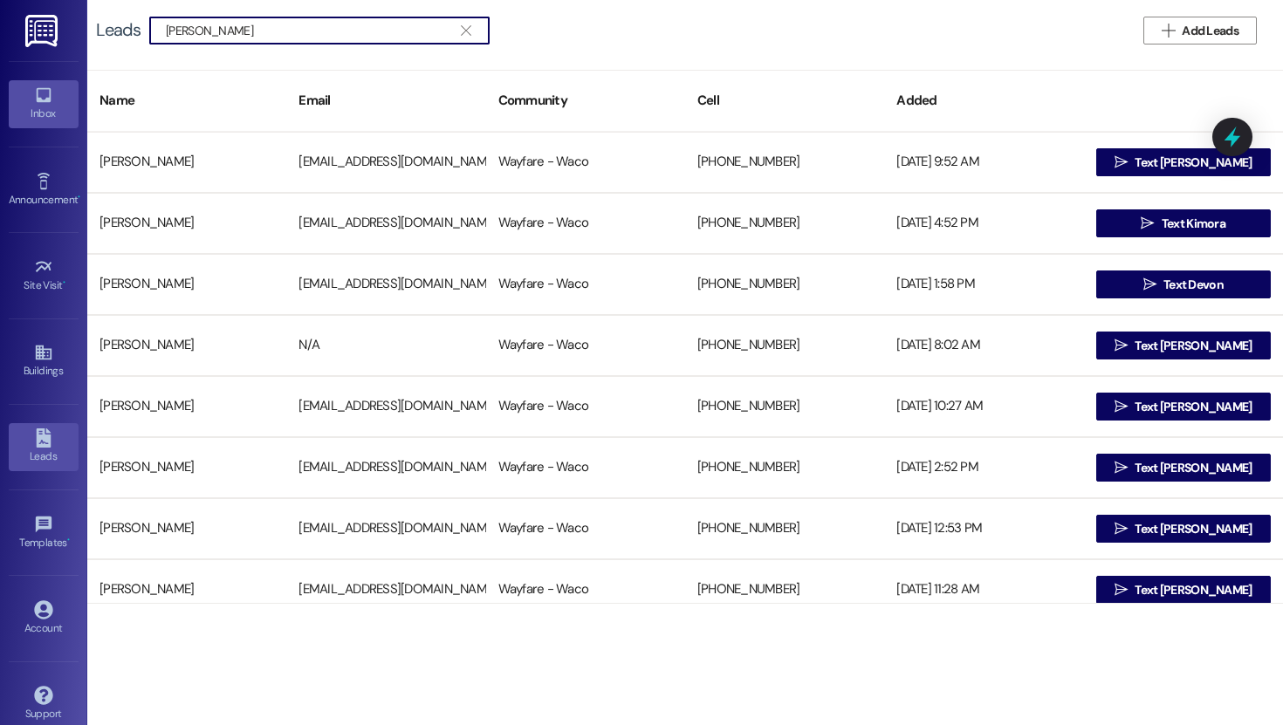
click at [18, 94] on link "Inbox" at bounding box center [44, 103] width 70 height 47
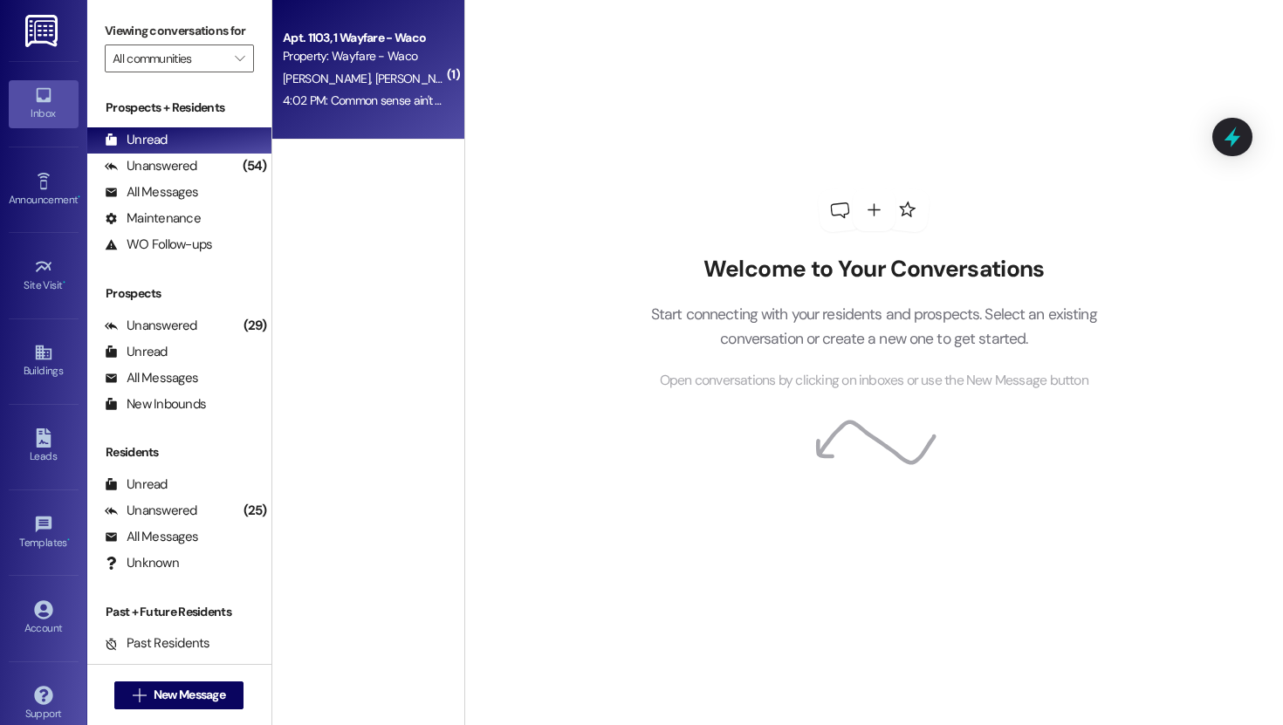
click at [375, 82] on span "[PERSON_NAME]" at bounding box center [418, 79] width 87 height 16
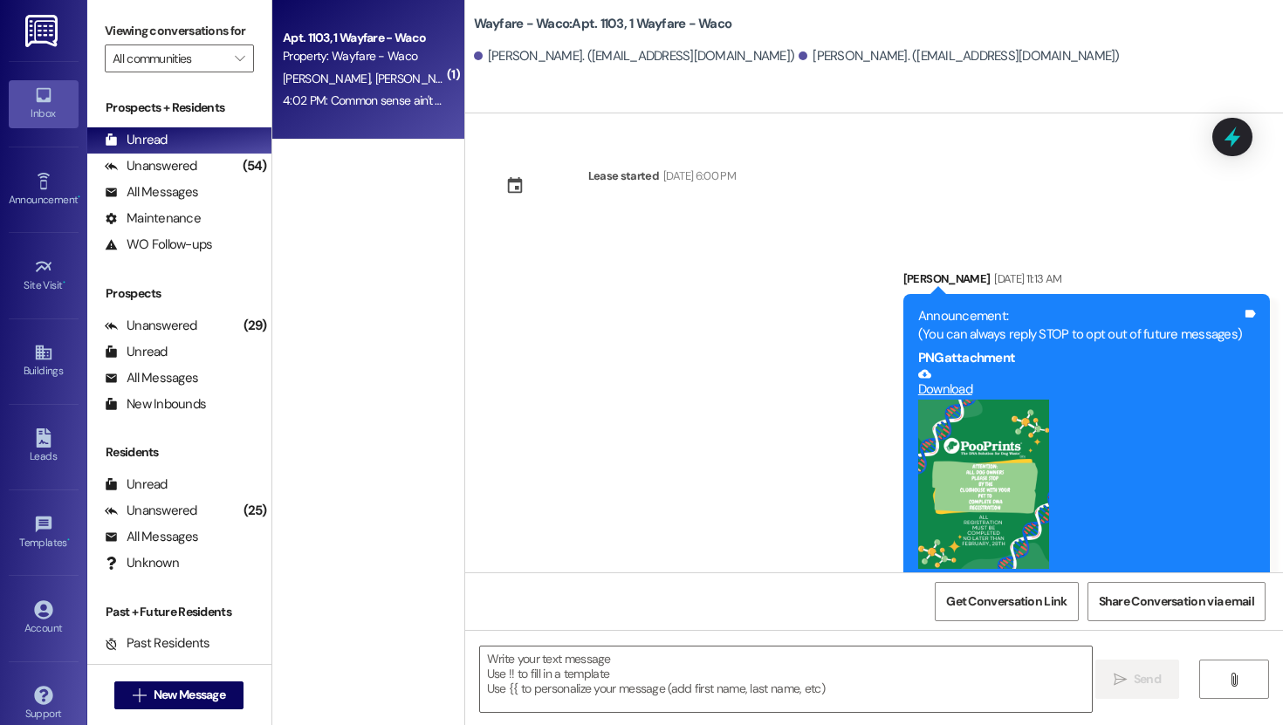
scroll to position [17668, 0]
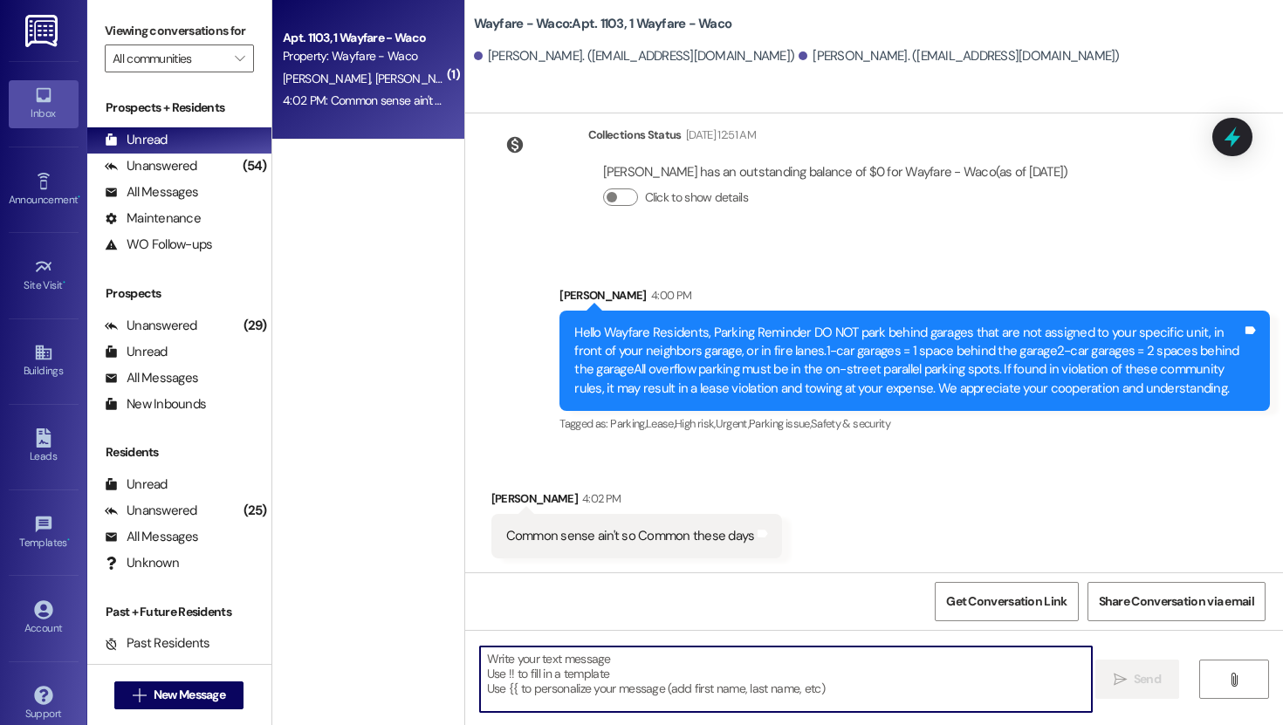
click at [596, 691] on textarea at bounding box center [786, 679] width 612 height 65
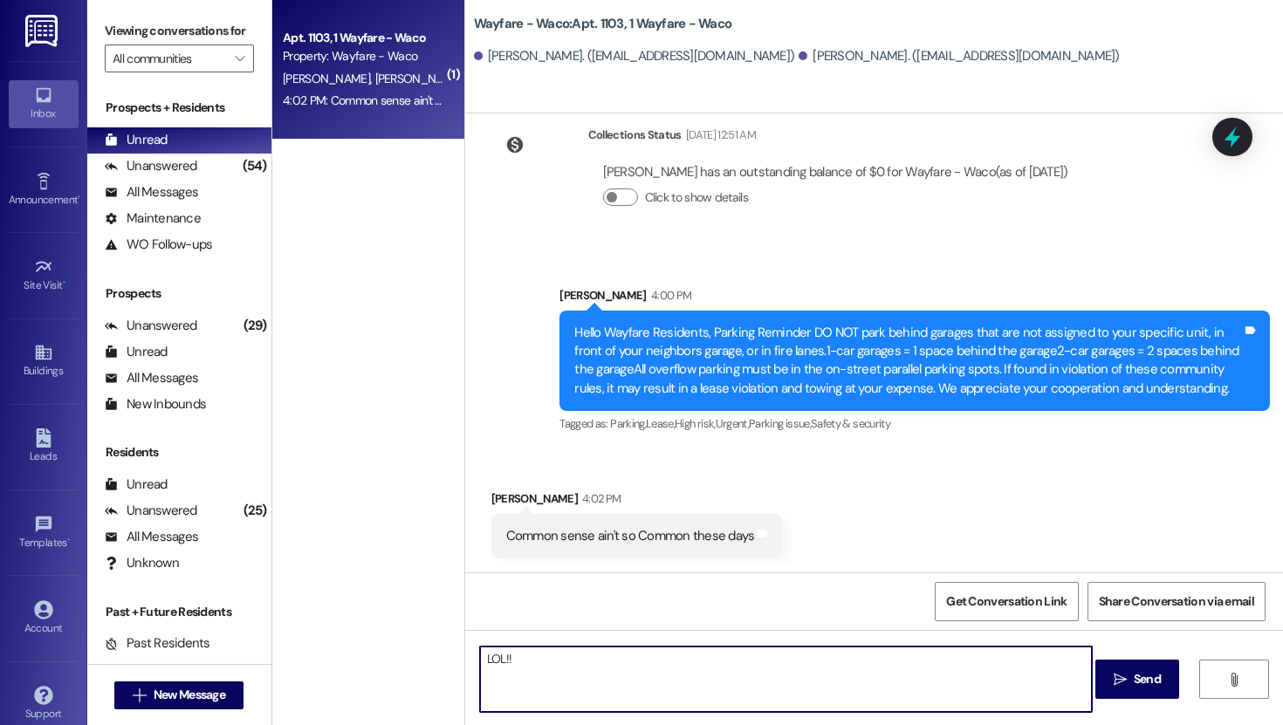
type textarea "LOL!!!"
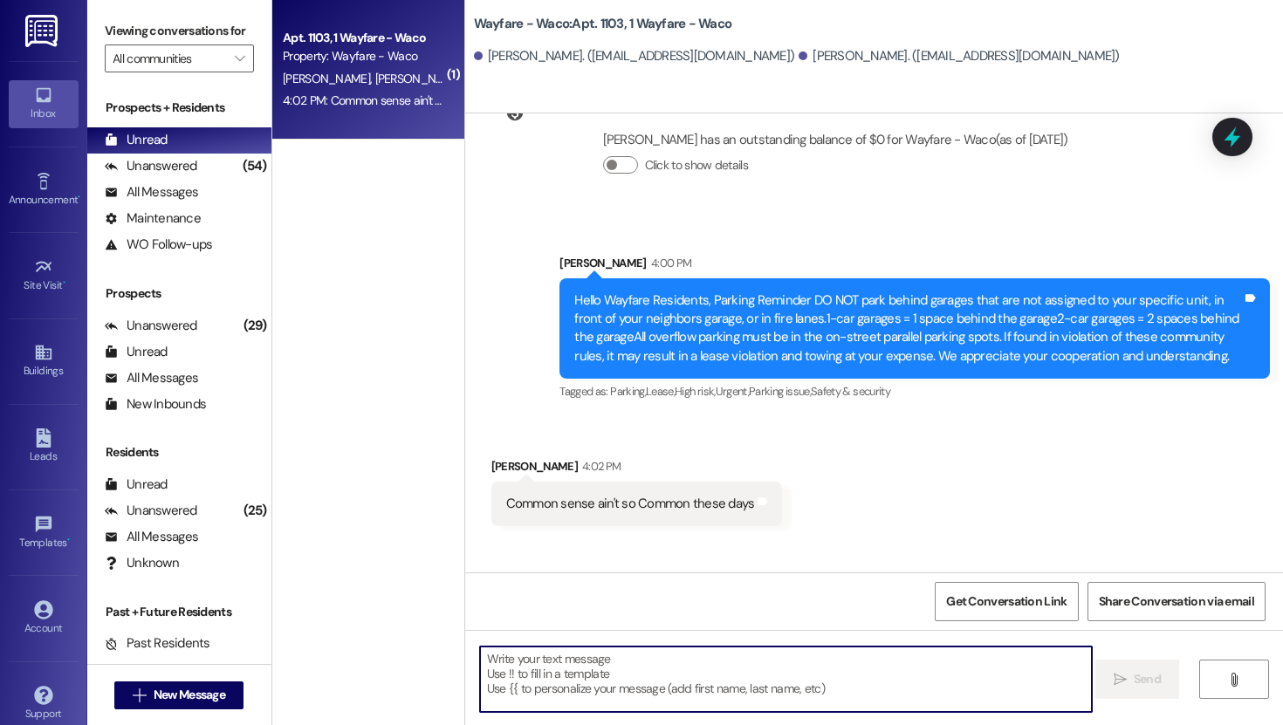
scroll to position [17668, 0]
